Goal: Transaction & Acquisition: Download file/media

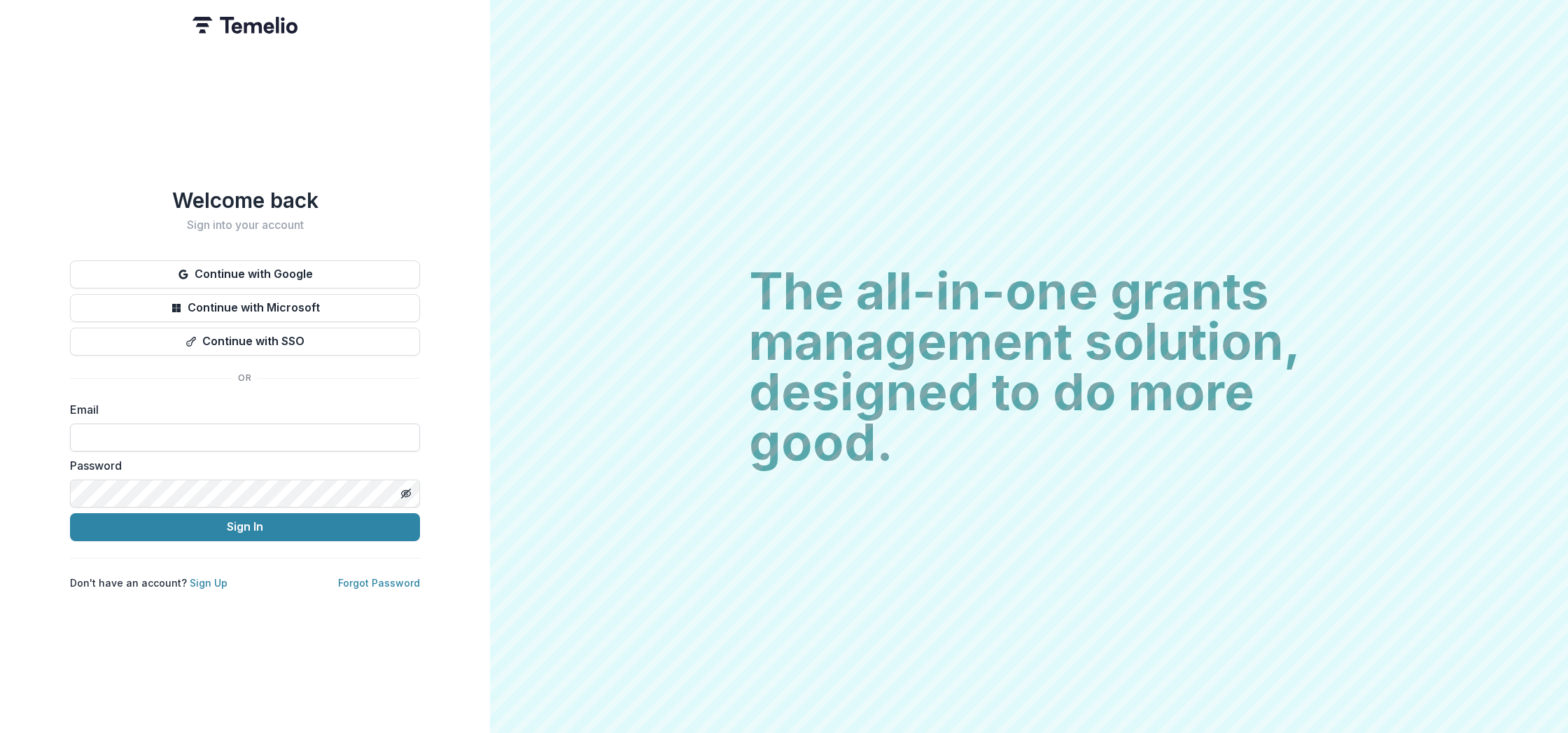
click at [309, 438] on input at bounding box center [245, 437] width 350 height 28
type input "**********"
click at [405, 488] on icon "Toggle password visibility" at bounding box center [406, 493] width 11 height 11
drag, startPoint x: 405, startPoint y: 485, endPoint x: 395, endPoint y: 488, distance: 10.4
click at [405, 488] on icon "Toggle password visibility" at bounding box center [406, 493] width 11 height 11
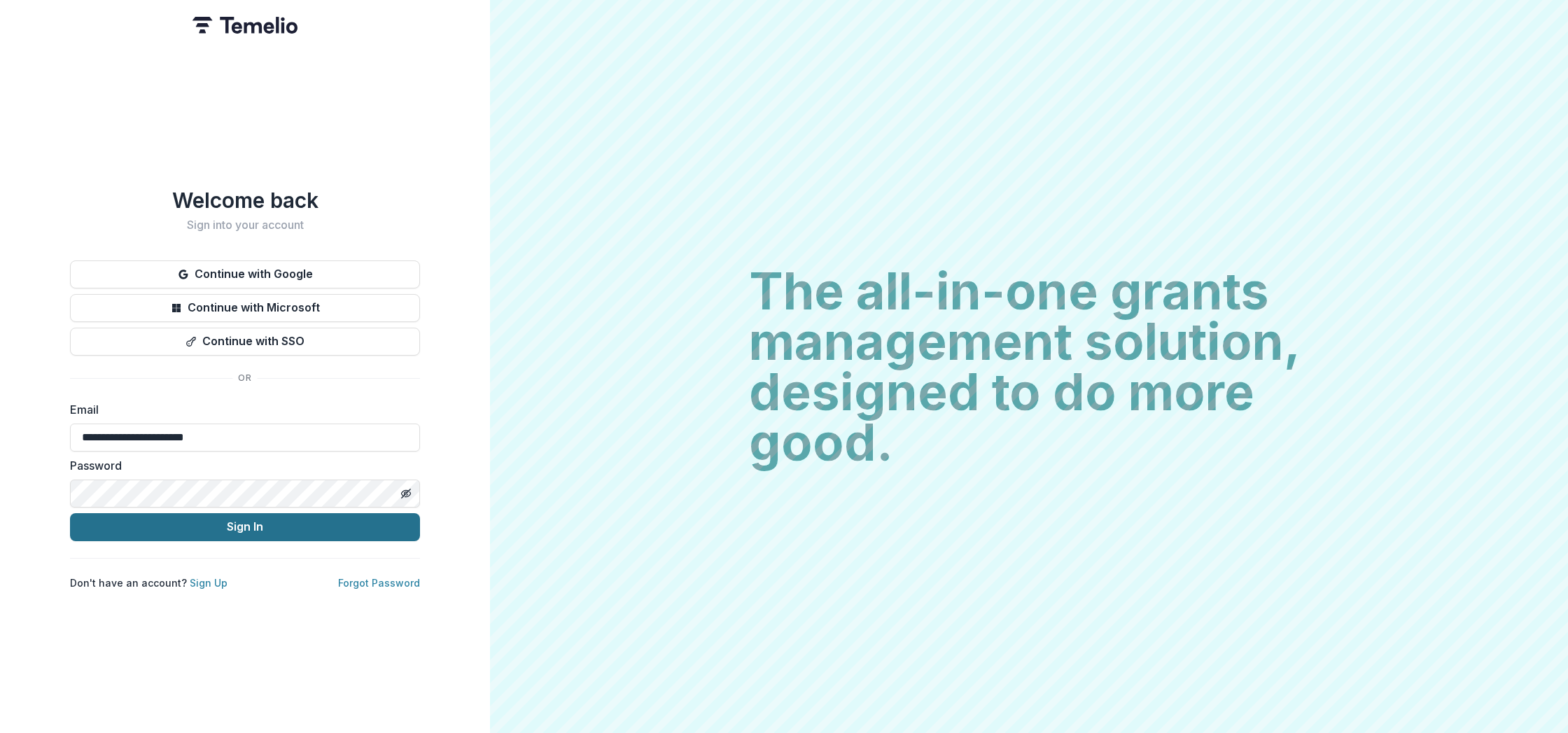
click at [359, 517] on button "Sign In" at bounding box center [245, 526] width 350 height 28
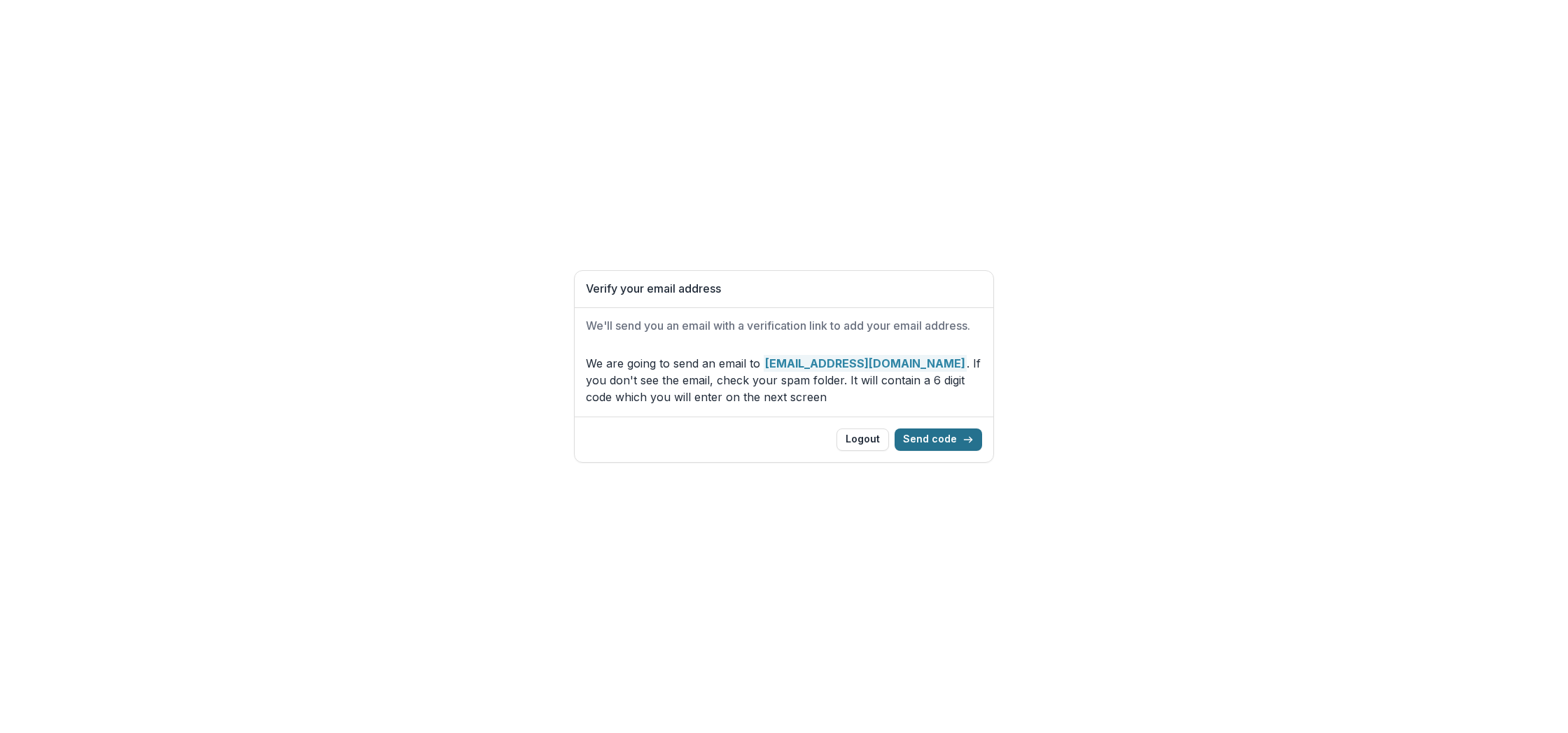
click at [932, 438] on button "Send code" at bounding box center [939, 439] width 88 height 23
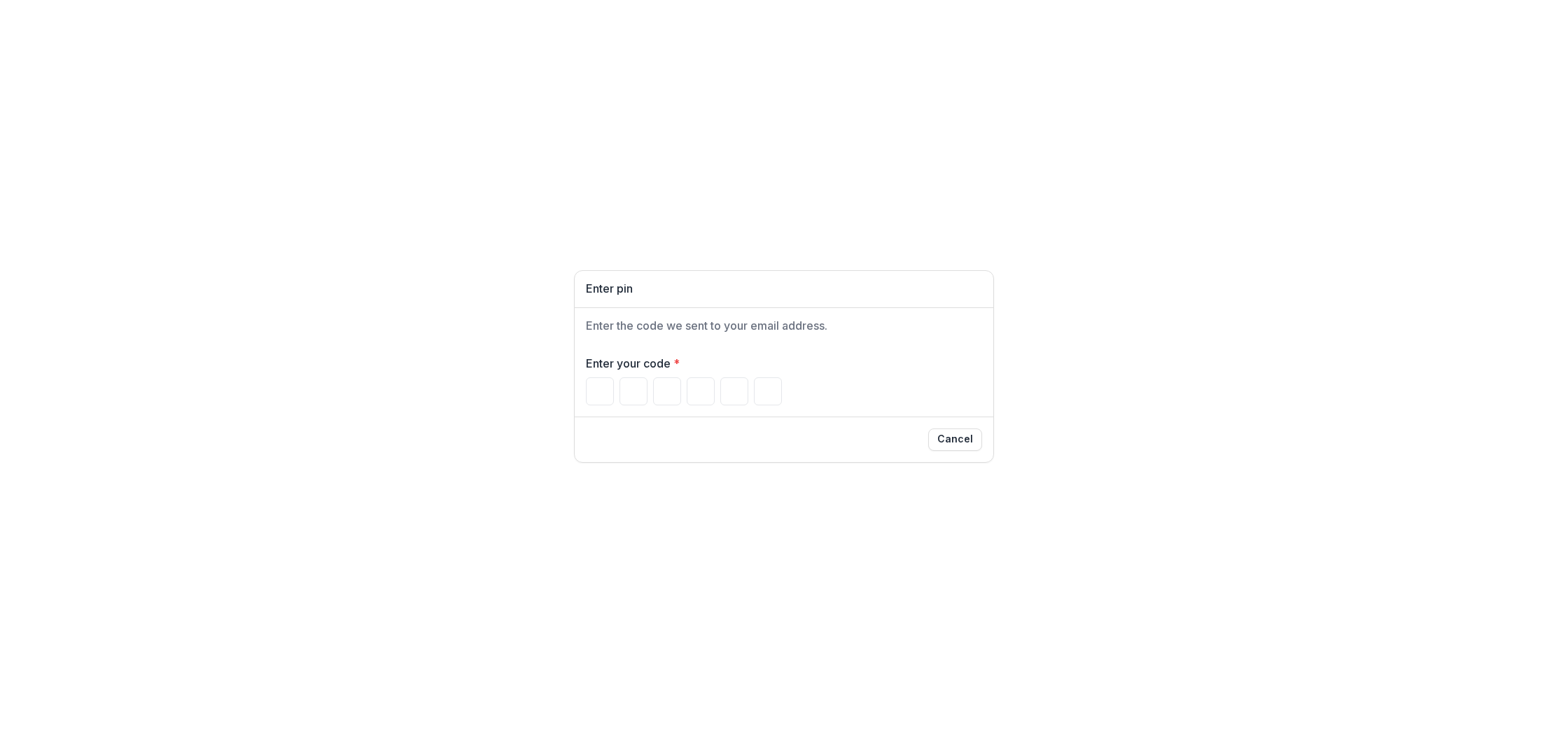
paste input "******"
type input "*"
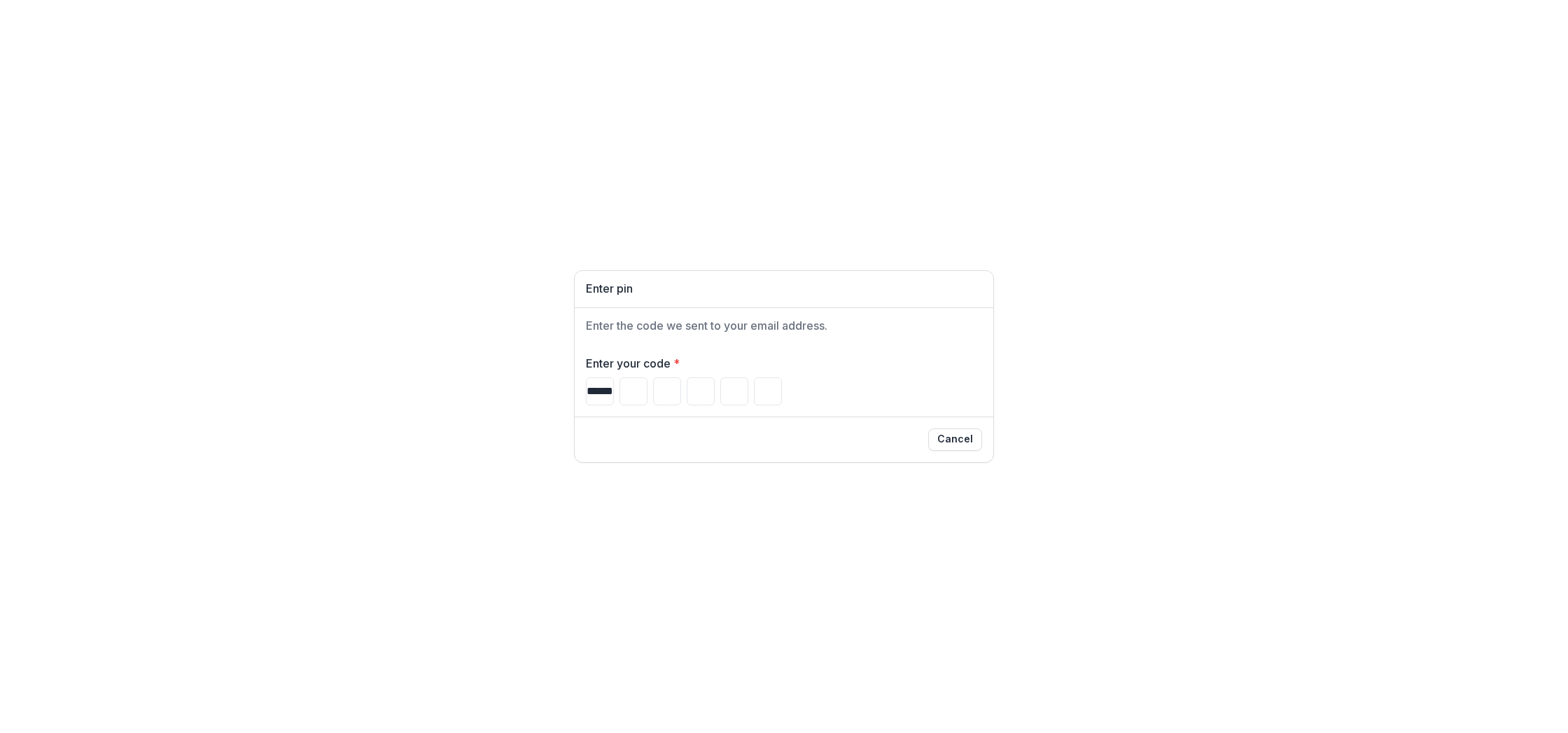
type input "*"
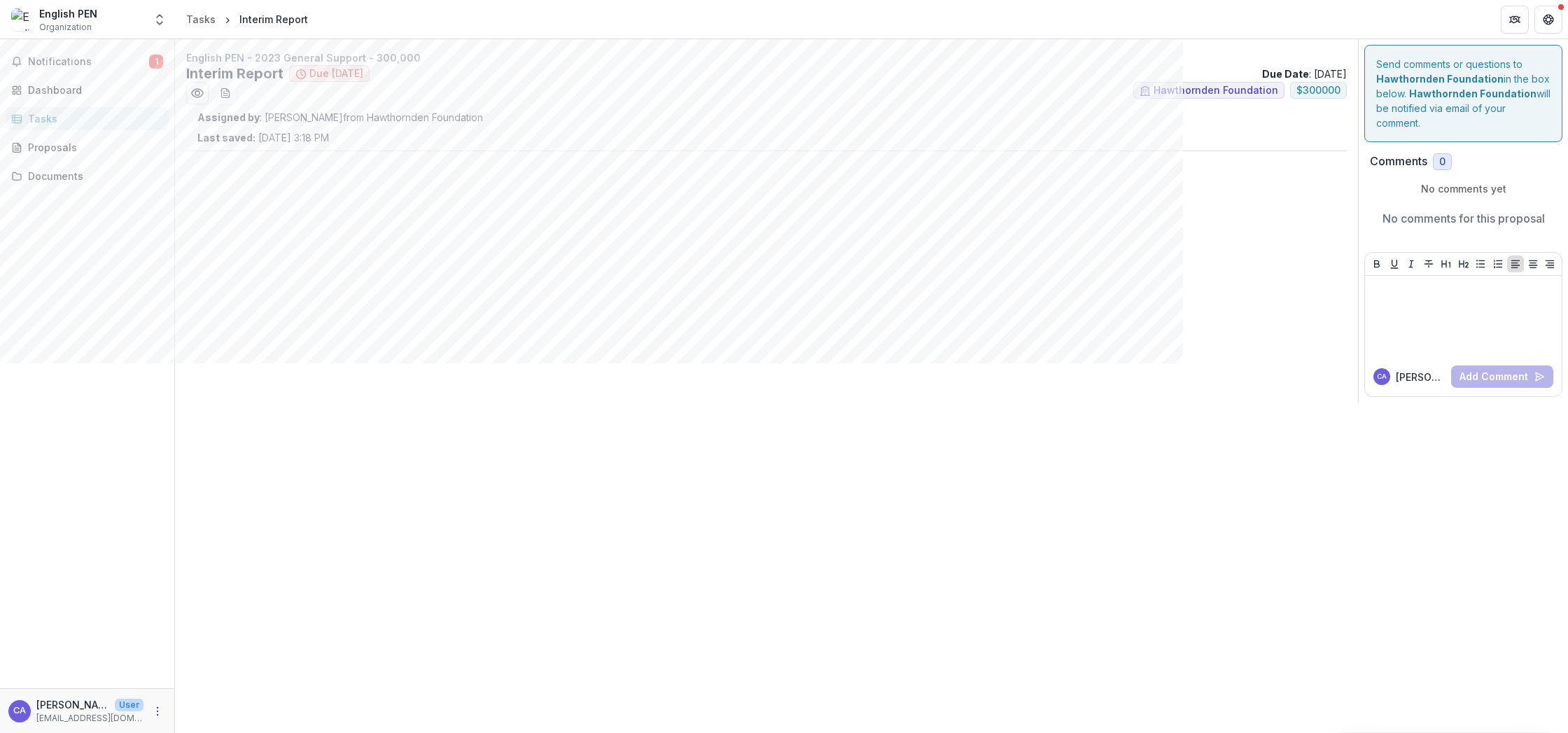
click at [632, 204] on div "English PEN - 2023 General Support - 300,000 Interim Report Due [DATE] Due Date…" at bounding box center [766, 220] width 1184 height 363
click at [70, 52] on button "Notifications 1" at bounding box center [87, 62] width 163 height 23
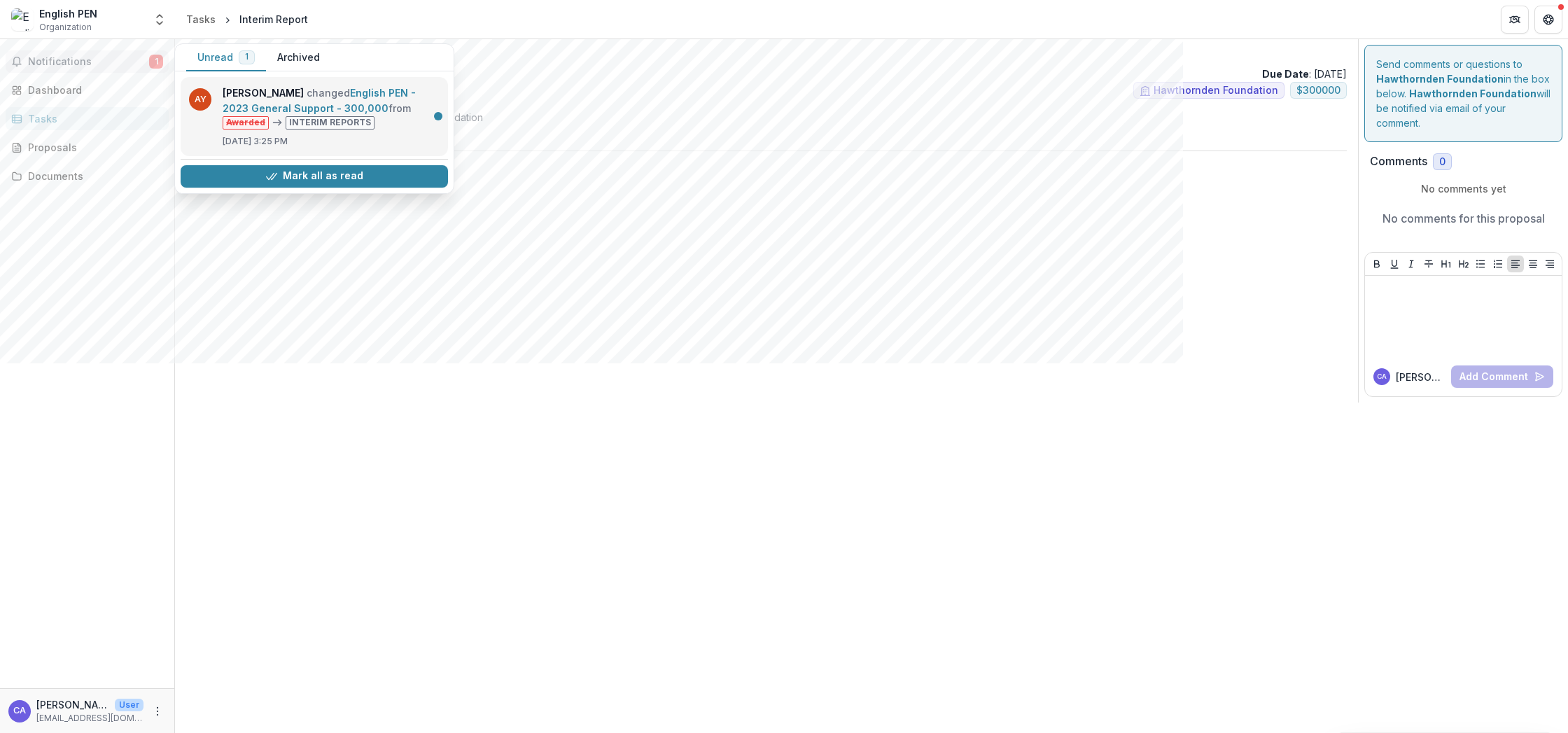
click at [337, 114] on link "English PEN - 2023 General Support - 300,000" at bounding box center [319, 100] width 193 height 27
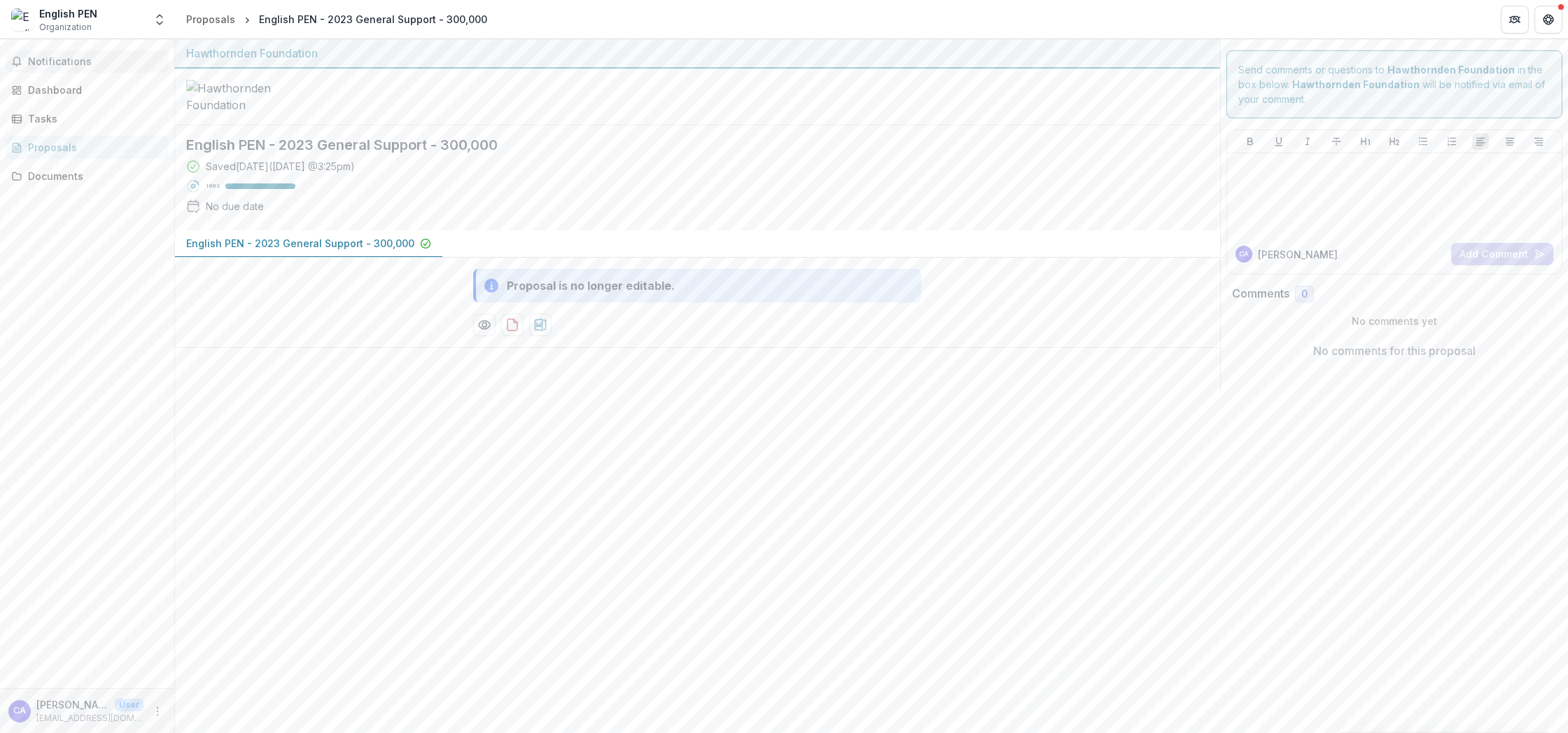
click at [66, 56] on span "Notifications" at bounding box center [95, 62] width 135 height 12
click at [68, 88] on div "Dashboard" at bounding box center [92, 90] width 129 height 14
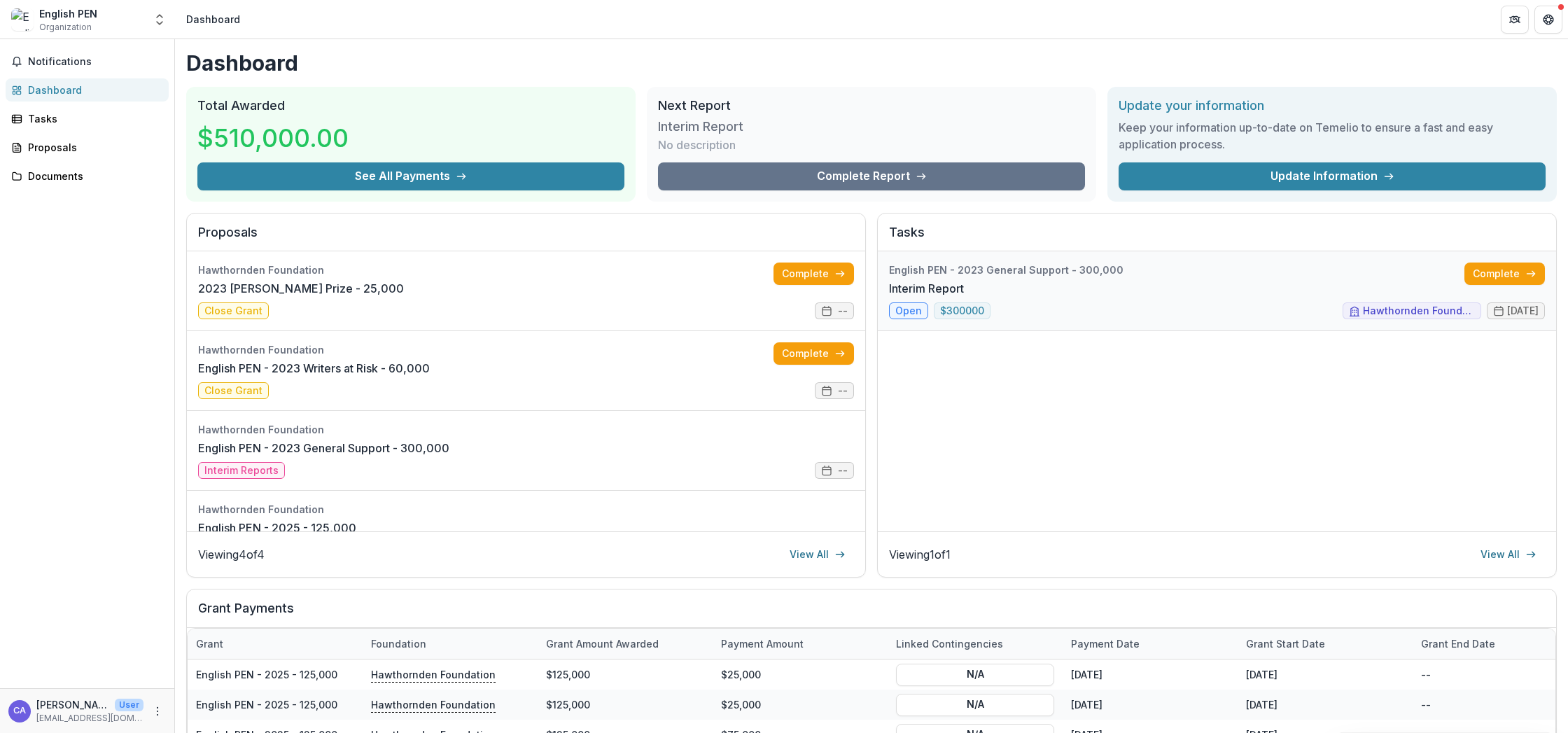
click at [964, 280] on link "Interim Report" at bounding box center [927, 289] width 75 height 17
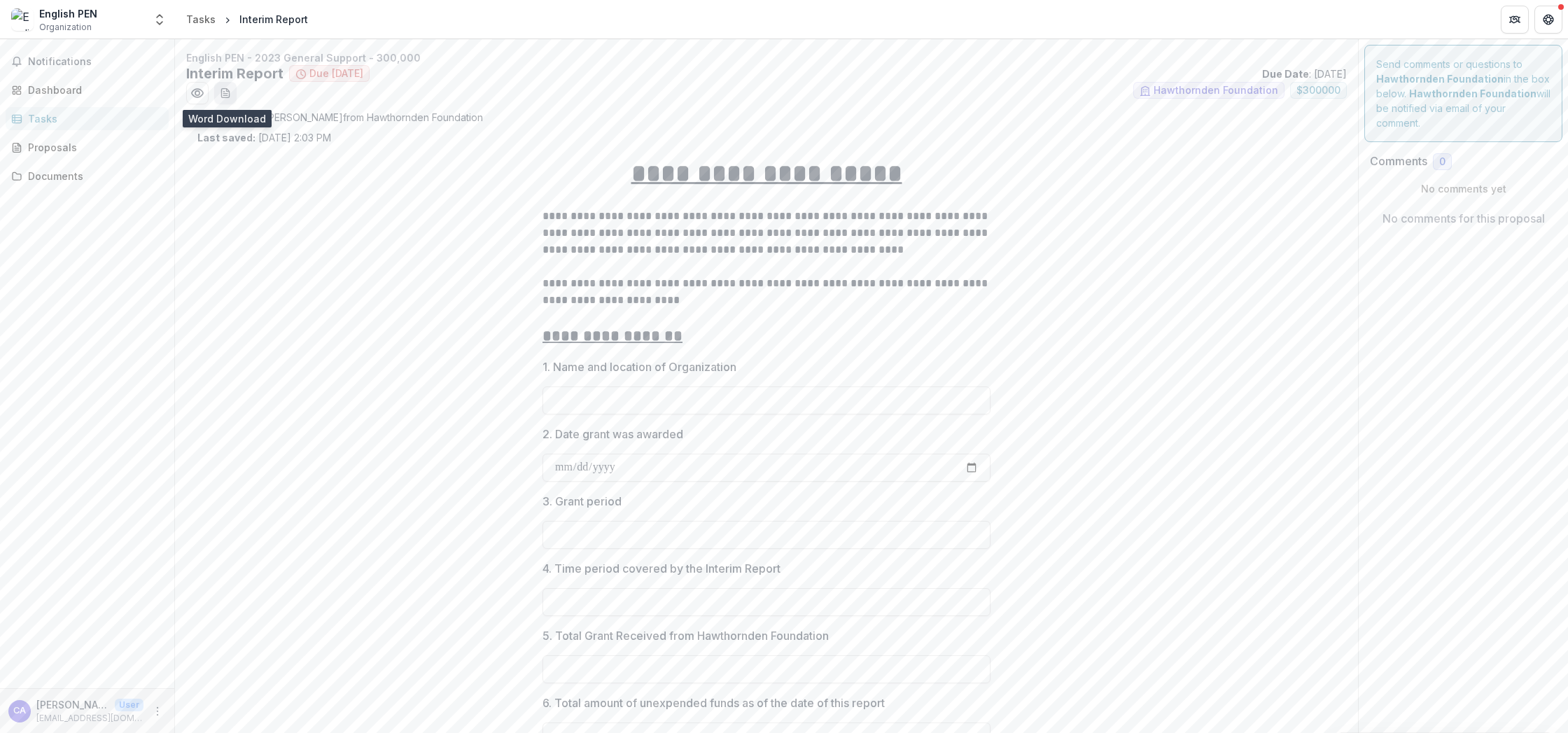
click at [228, 95] on icon "download-word-button" at bounding box center [225, 93] width 11 height 11
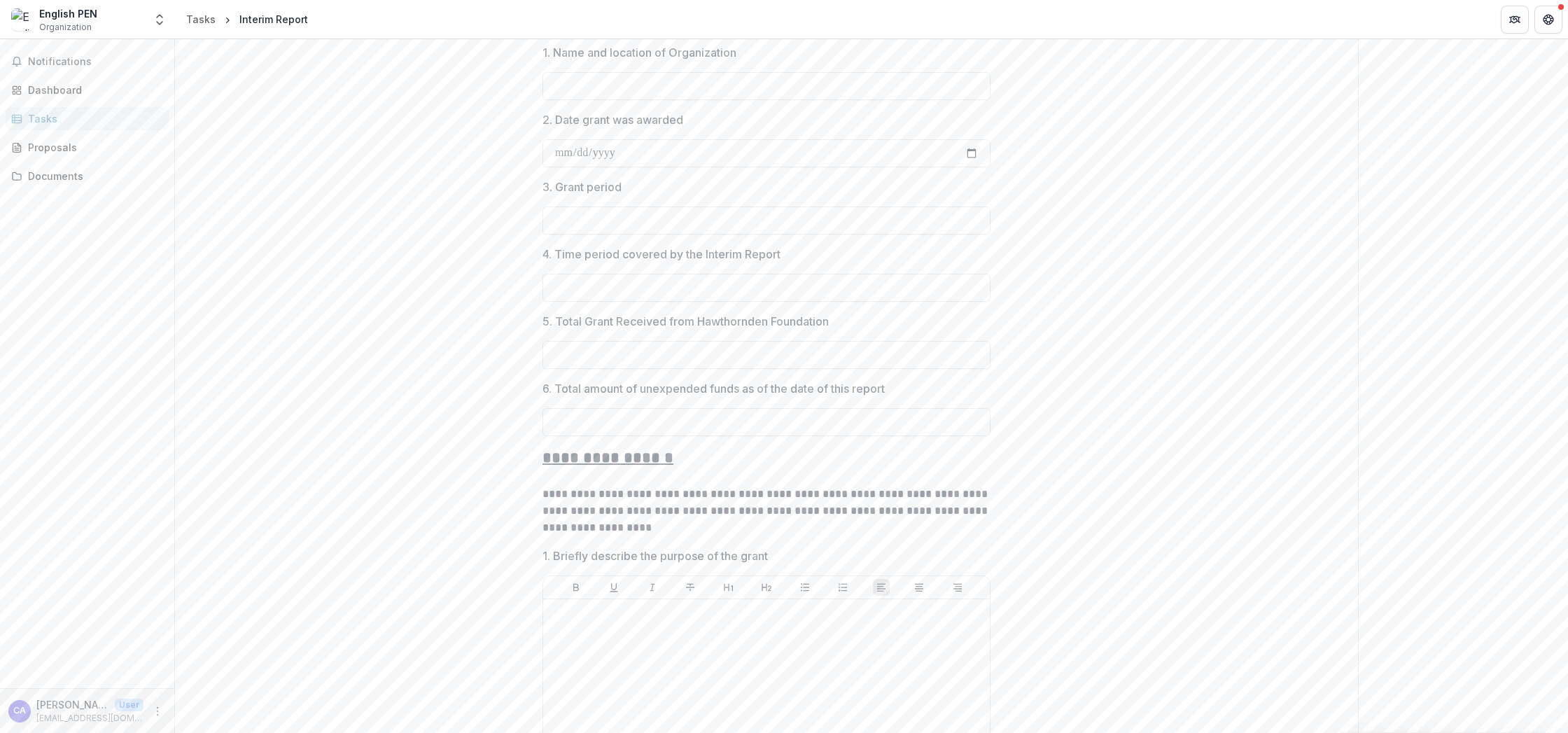
scroll to position [310, 0]
